Goal: Find specific page/section: Find specific page/section

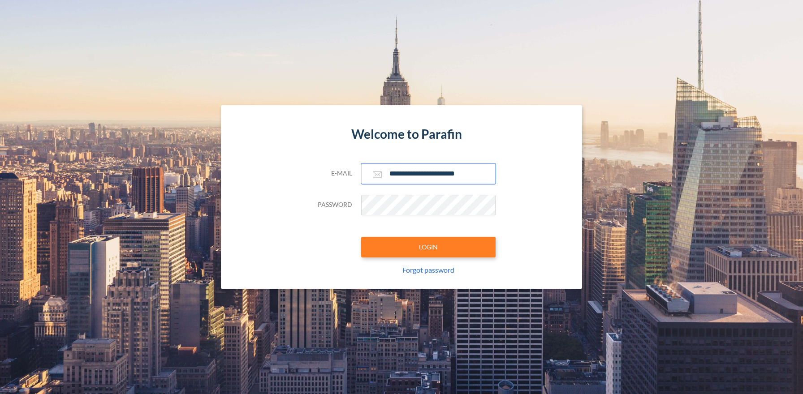
type input "**********"
click at [428, 247] on button "LOGIN" at bounding box center [428, 247] width 134 height 21
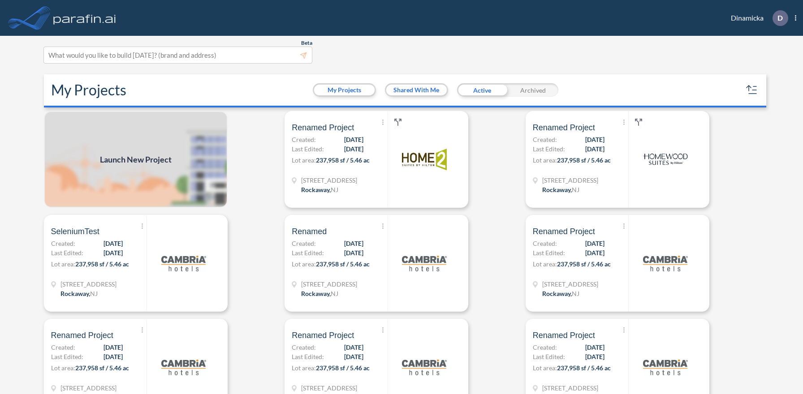
scroll to position [2, 0]
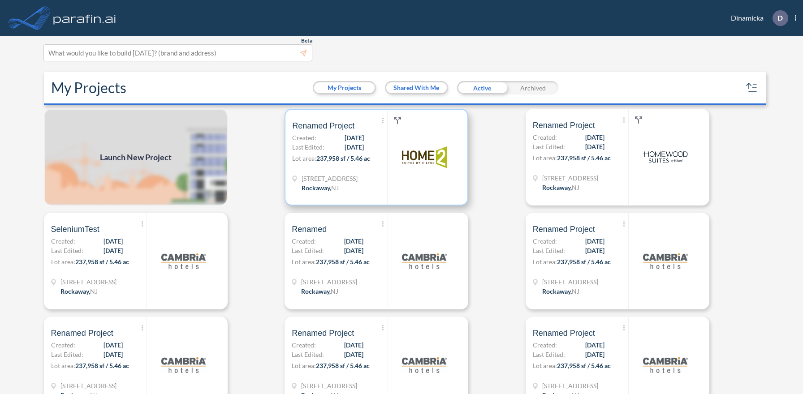
click at [376, 157] on p "Lot area: 237,958 sf / 5.46 ac" at bounding box center [339, 160] width 95 height 13
